Goal: Information Seeking & Learning: Learn about a topic

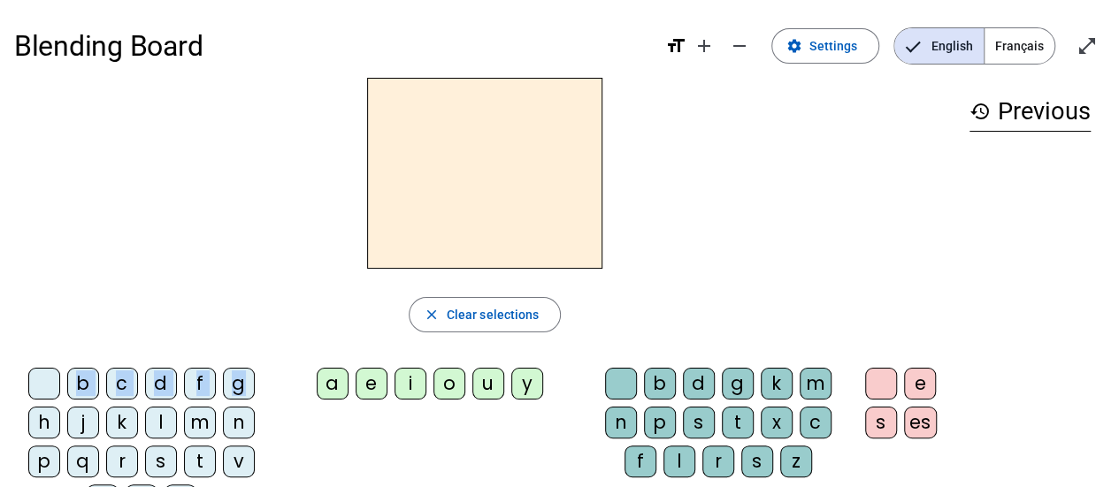
drag, startPoint x: 238, startPoint y: 385, endPoint x: 417, endPoint y: 187, distance: 266.1
click at [417, 187] on div "close Clear selections b c d f g h j k l m n p q r s t v w y z a e i o u y b d …" at bounding box center [484, 304] width 941 height 453
click at [392, 373] on letter-bubble "e" at bounding box center [375, 387] width 39 height 39
click at [661, 373] on div "b" at bounding box center [660, 384] width 32 height 32
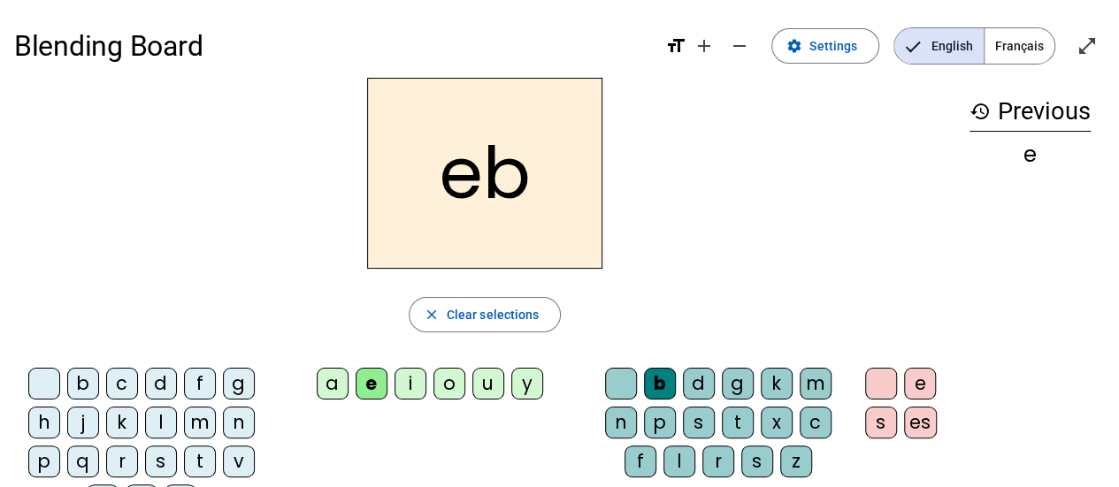
click at [336, 381] on div "a" at bounding box center [333, 384] width 32 height 32
click at [769, 386] on div "k" at bounding box center [777, 384] width 32 height 32
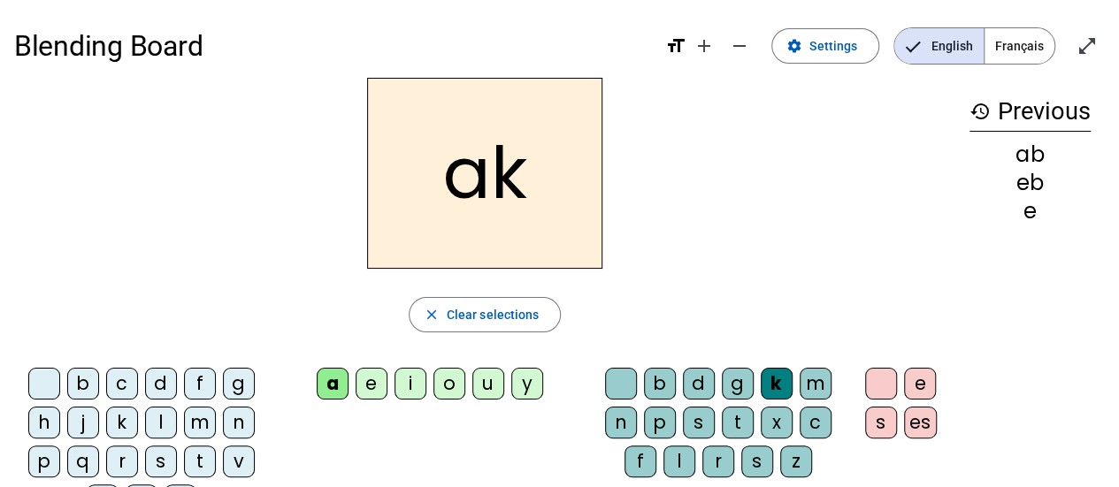
click at [1023, 46] on span "Français" at bounding box center [1019, 45] width 70 height 35
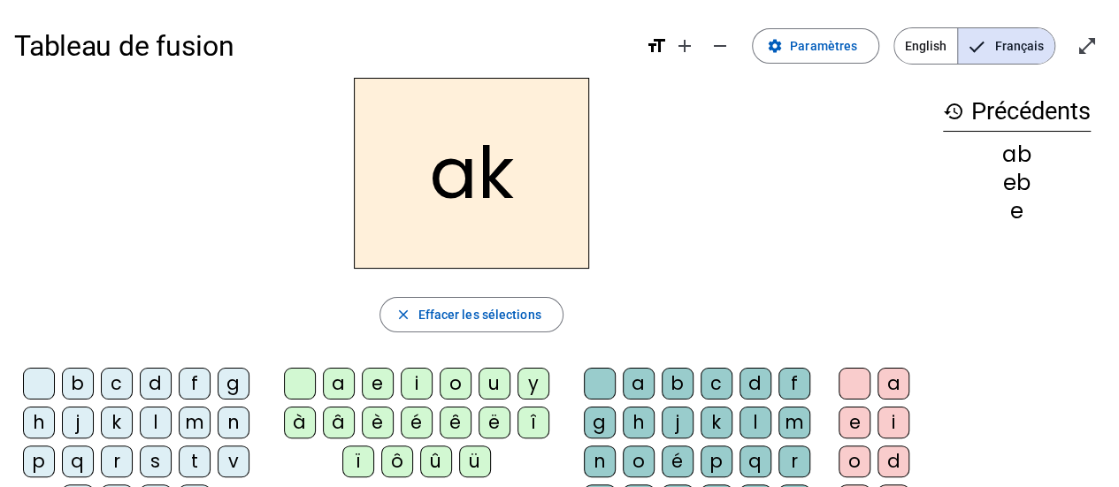
click at [384, 415] on div "è" at bounding box center [378, 423] width 32 height 32
click at [762, 394] on div "d" at bounding box center [755, 384] width 32 height 32
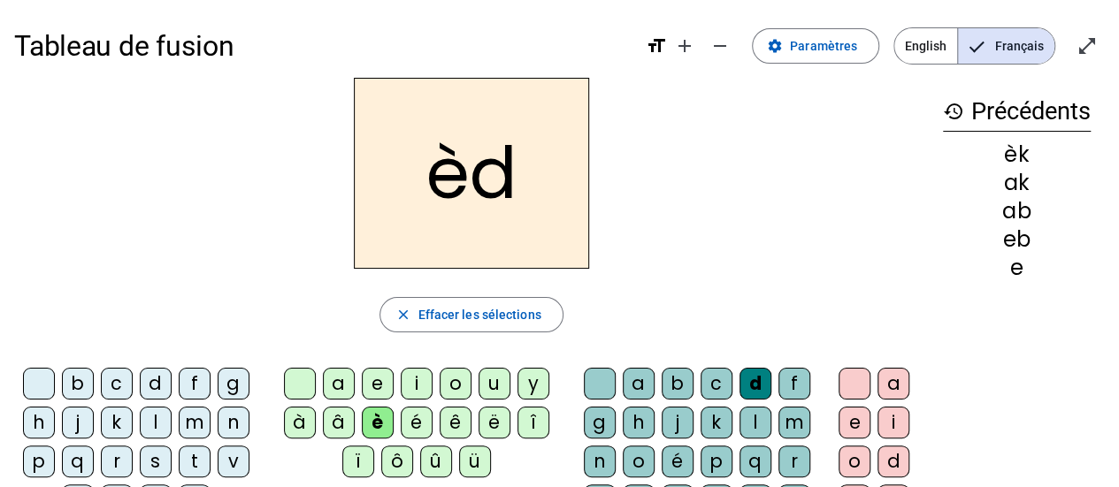
click at [528, 185] on h2 "èd" at bounding box center [471, 173] width 235 height 191
click at [474, 188] on h2 "èd" at bounding box center [471, 173] width 235 height 191
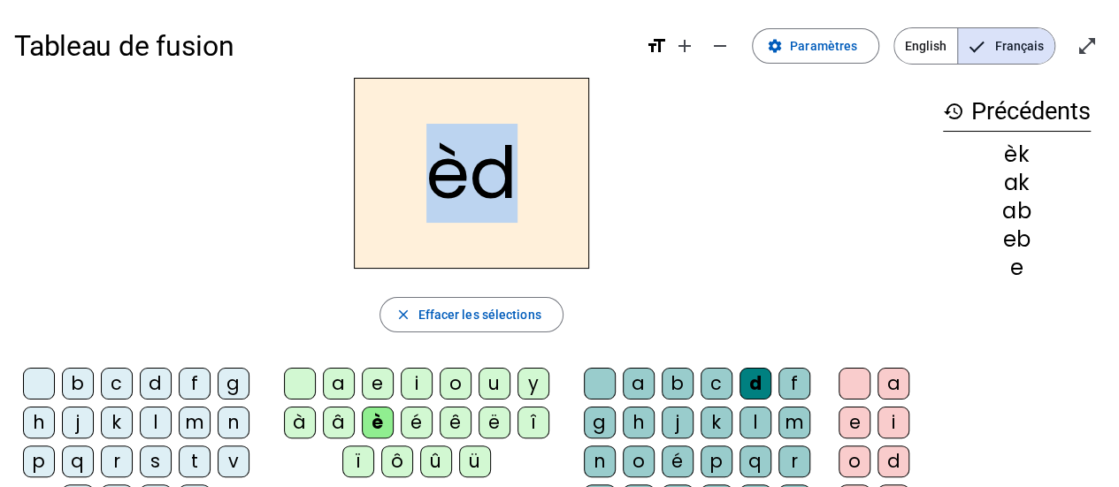
click at [474, 188] on h2 "èd" at bounding box center [471, 173] width 235 height 191
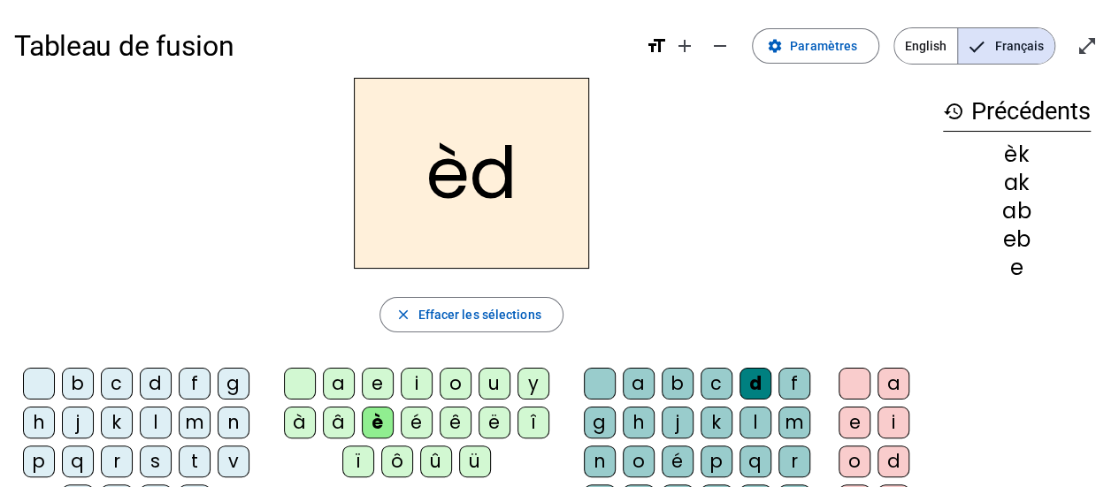
click at [829, 201] on div "èd" at bounding box center [471, 173] width 914 height 191
click at [747, 440] on letter-bubble "l" at bounding box center [758, 426] width 39 height 39
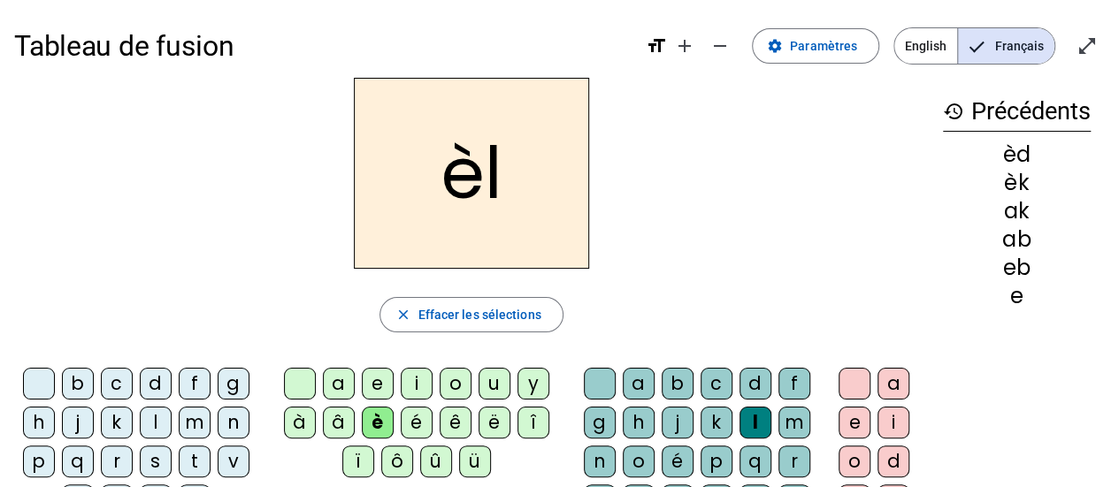
click at [866, 429] on div "e" at bounding box center [854, 423] width 32 height 32
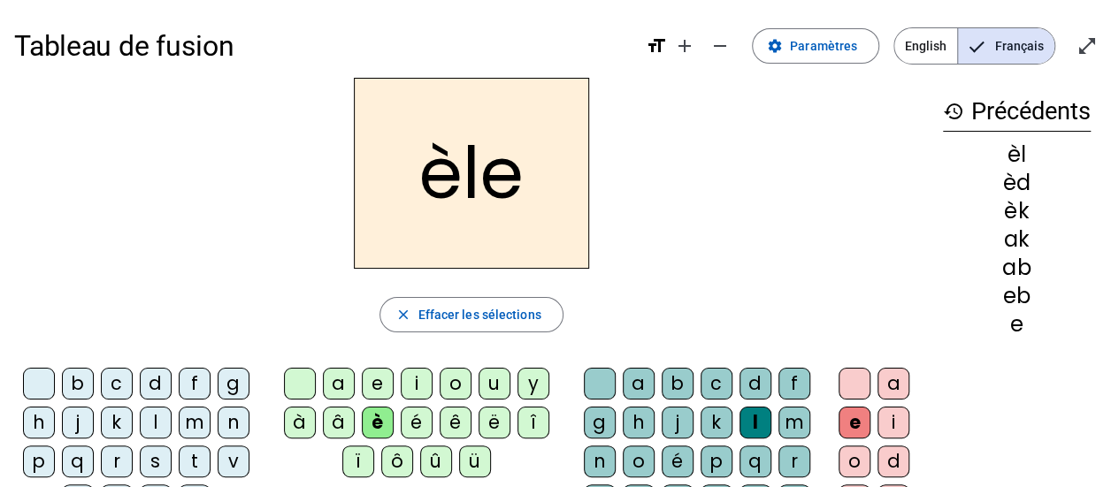
click at [193, 410] on div "m" at bounding box center [195, 423] width 32 height 32
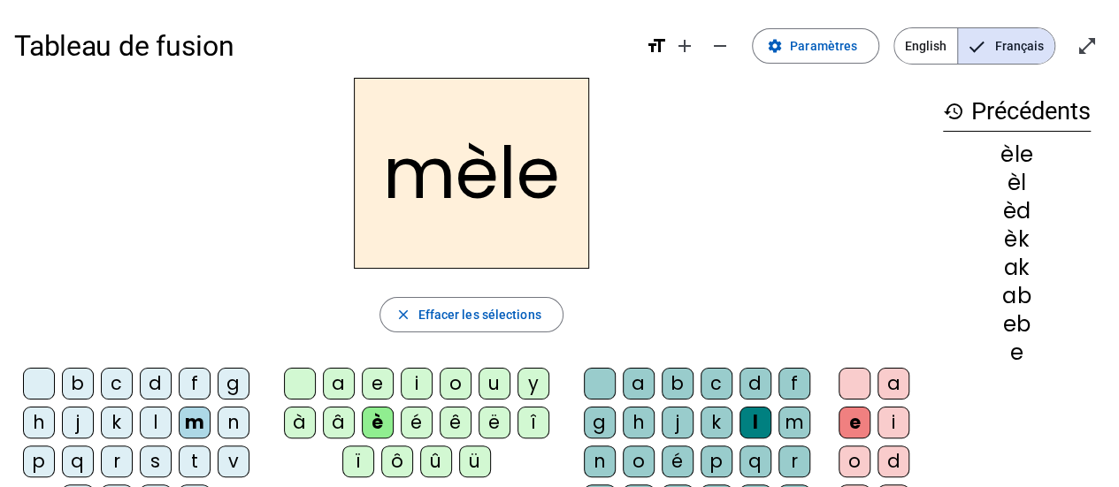
click at [388, 388] on div "e" at bounding box center [378, 384] width 32 height 32
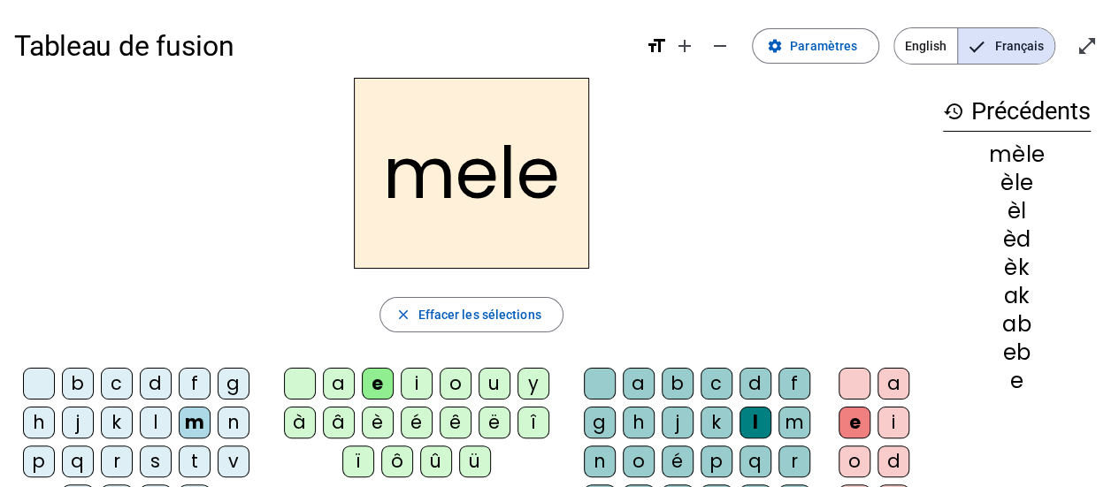
click at [654, 392] on letter-bubble "a" at bounding box center [642, 387] width 39 height 39
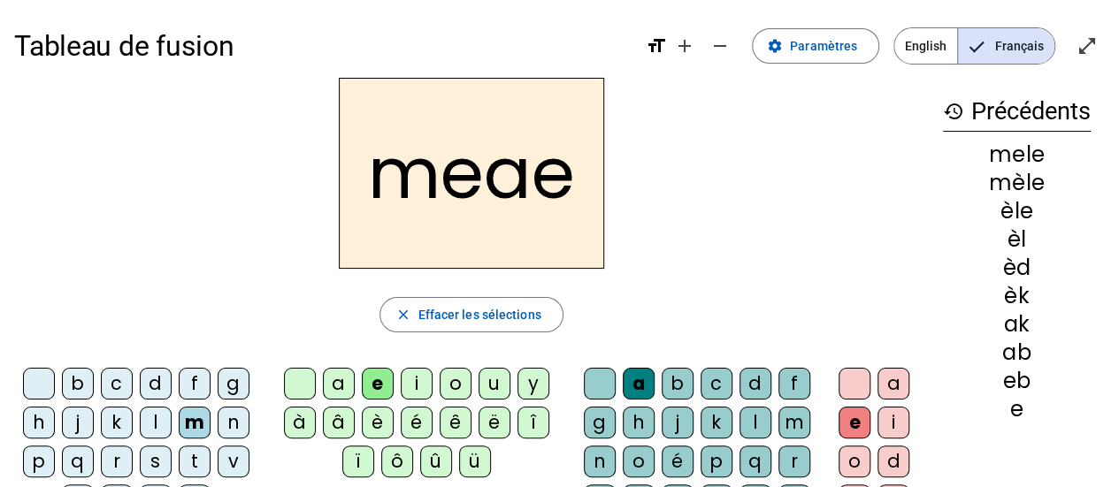
click at [884, 403] on letter-bubble "a" at bounding box center [896, 387] width 39 height 39
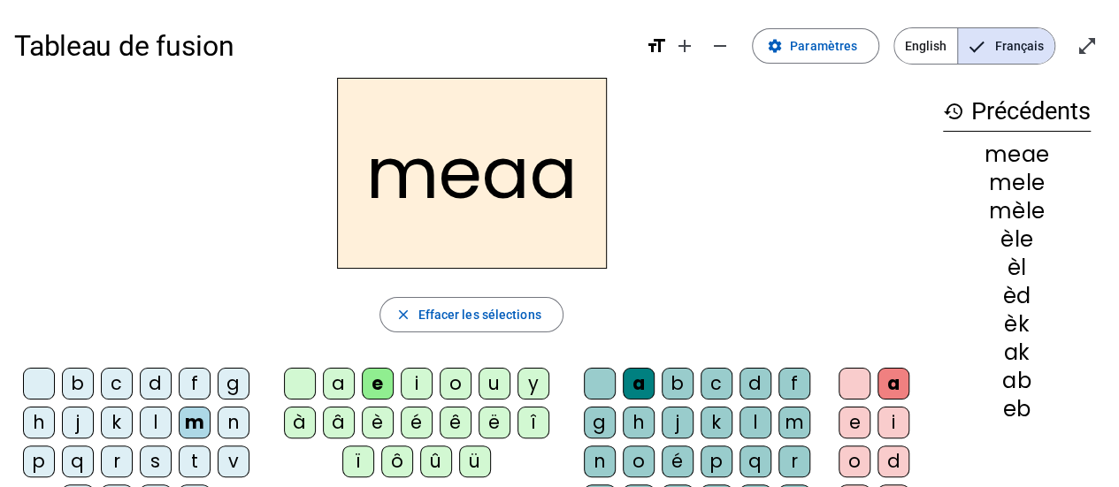
click at [888, 463] on div "d" at bounding box center [893, 462] width 32 height 32
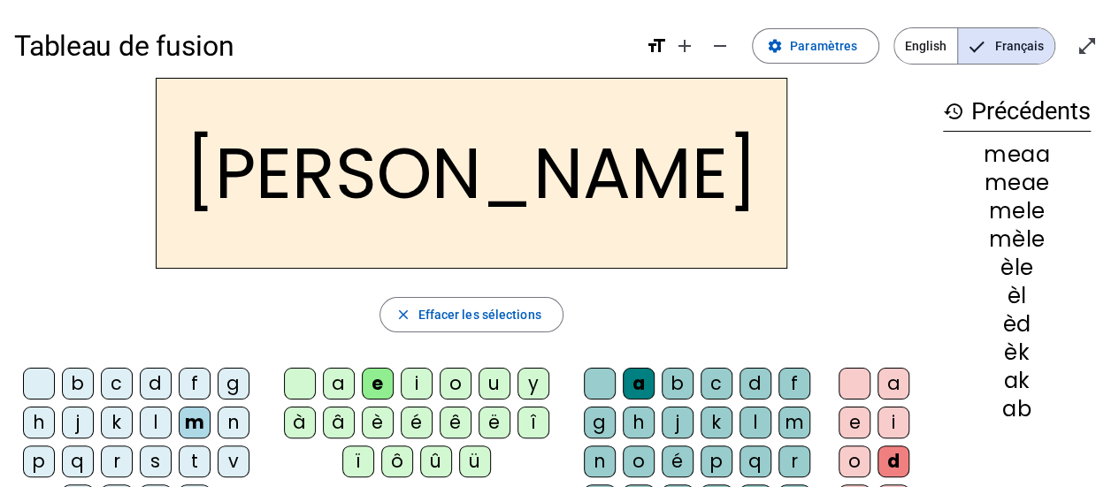
click at [1015, 203] on div "mele" at bounding box center [1017, 211] width 148 height 21
click at [1006, 157] on div "meaa" at bounding box center [1017, 154] width 148 height 21
click at [1006, 146] on div "meaa" at bounding box center [1017, 154] width 148 height 21
click at [1001, 111] on h3 "history Précédents" at bounding box center [1017, 112] width 148 height 40
